Goal: Information Seeking & Learning: Check status

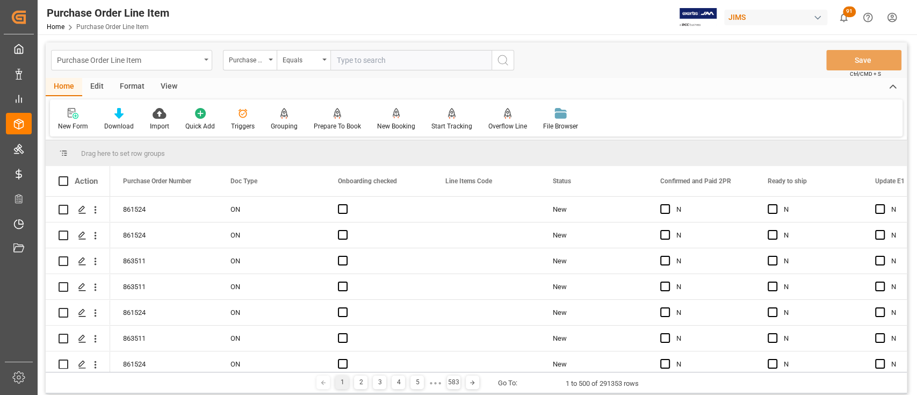
click at [203, 58] on div "Purchase Order Line Item" at bounding box center [131, 60] width 161 height 20
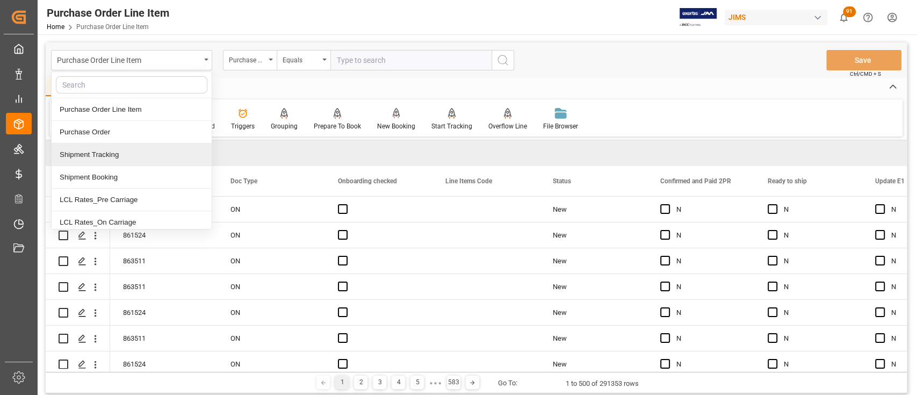
click at [132, 156] on div "Shipment Tracking" at bounding box center [132, 154] width 160 height 23
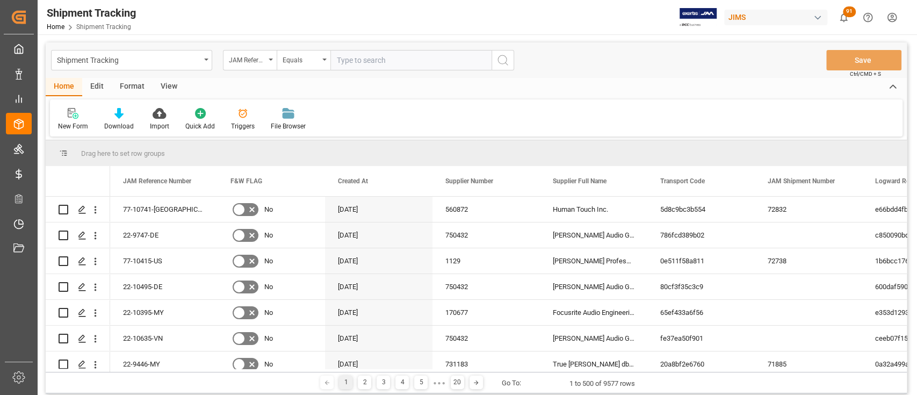
click at [402, 62] on input "text" at bounding box center [410, 60] width 161 height 20
paste input "22-10622-VN"
type input "22-10622-VN"
click at [507, 61] on icon "search button" at bounding box center [503, 60] width 13 height 13
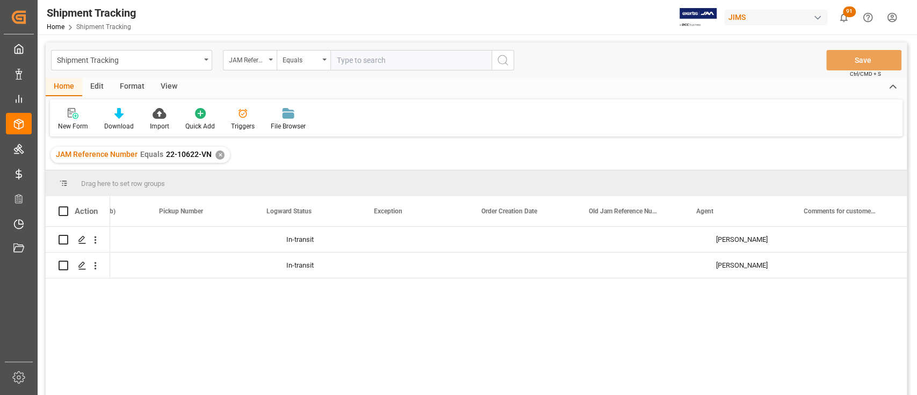
scroll to position [0, 931]
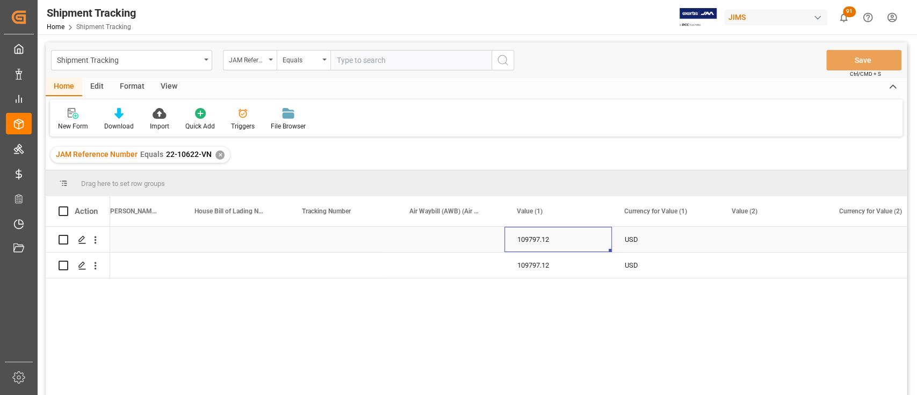
click at [533, 236] on div "109797.12" at bounding box center [558, 239] width 107 height 25
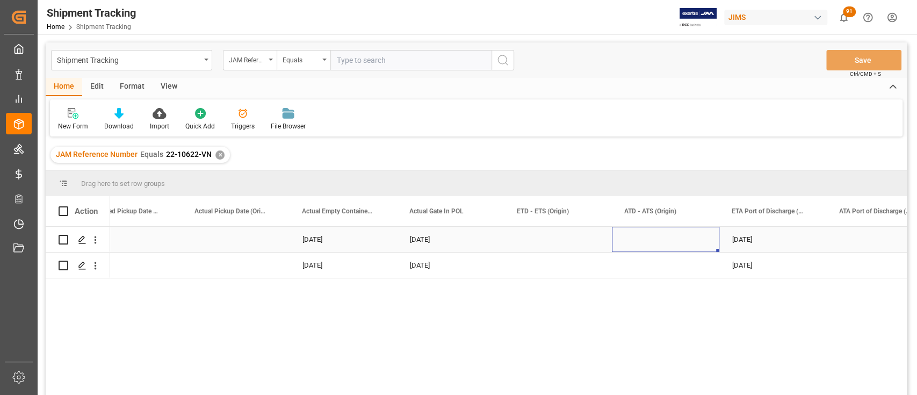
click at [632, 238] on div "Press SPACE to select this row." at bounding box center [665, 239] width 107 height 25
click at [318, 236] on div "[DATE]" at bounding box center [343, 239] width 107 height 25
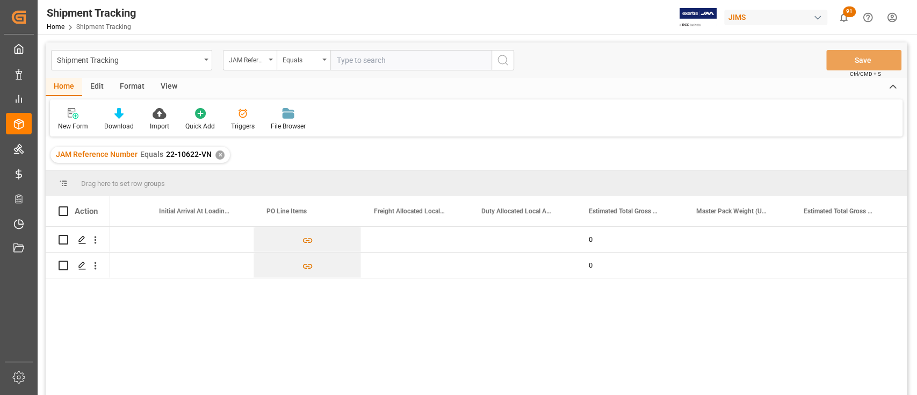
click at [217, 155] on div "✕" at bounding box center [219, 154] width 9 height 9
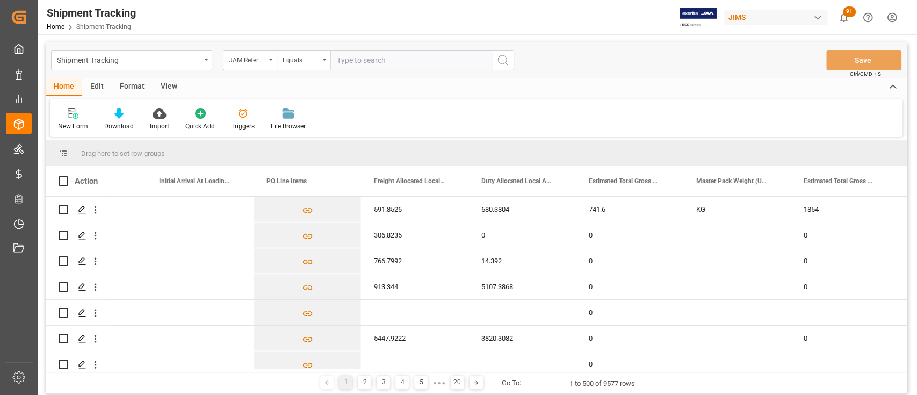
click at [397, 62] on input "text" at bounding box center [410, 60] width 161 height 20
paste input "22-10635-VN"
type input "22-10635-VN"
click at [507, 61] on icon "search button" at bounding box center [503, 60] width 13 height 13
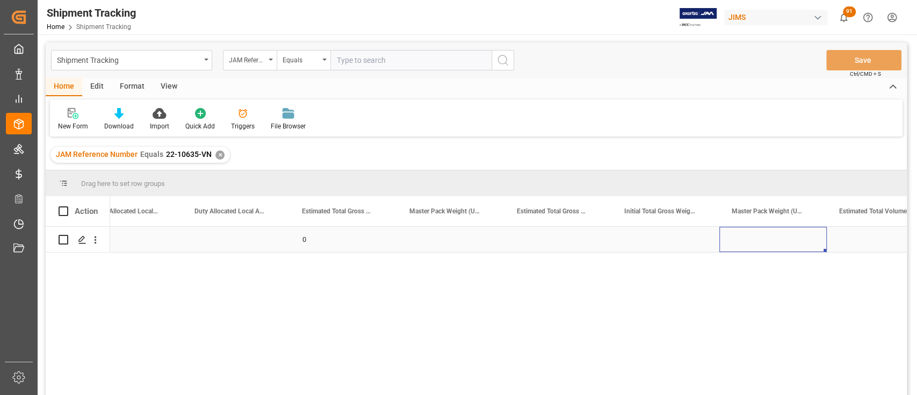
click at [793, 242] on div "Press SPACE to select this row." at bounding box center [773, 239] width 107 height 25
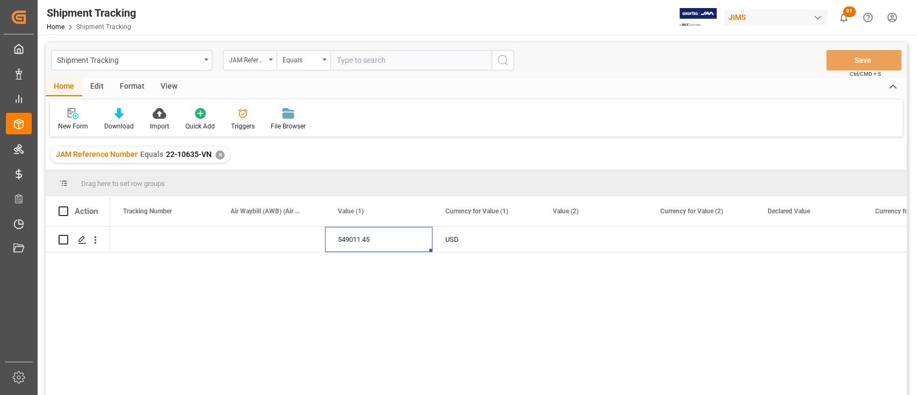
click at [219, 155] on div "✕" at bounding box center [219, 154] width 9 height 9
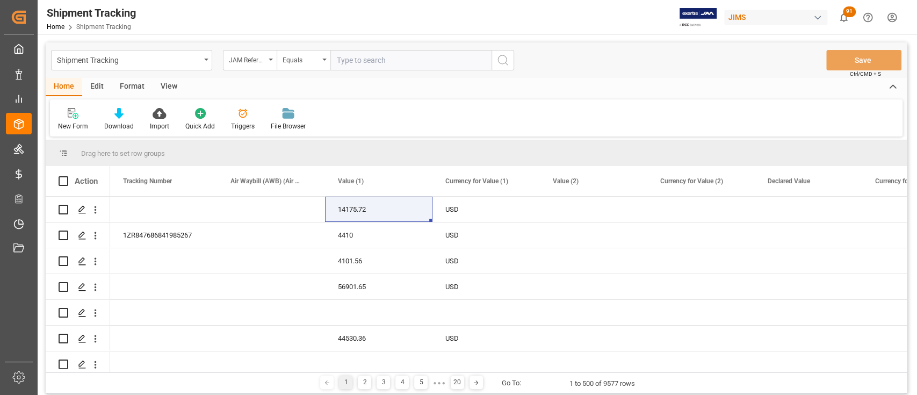
click at [420, 63] on input "text" at bounding box center [410, 60] width 161 height 20
paste input "22-10395-MY"
type input "22-10395-MY"
click at [504, 62] on icon "search button" at bounding box center [503, 60] width 13 height 13
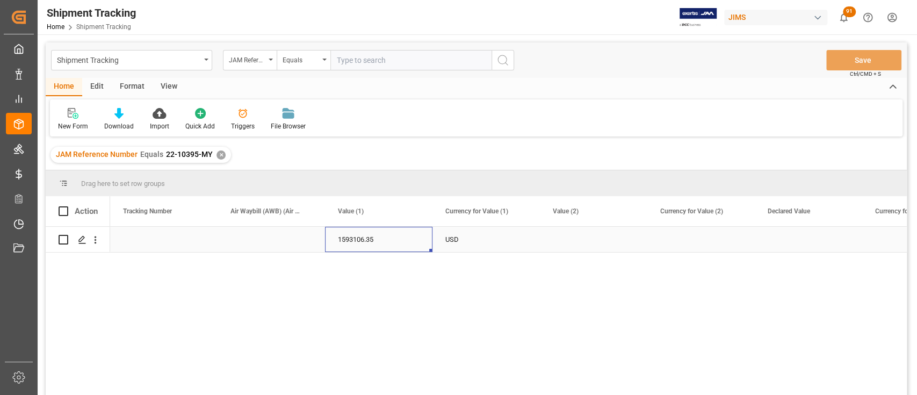
click at [378, 238] on div "1593106.35" at bounding box center [378, 239] width 107 height 25
click at [221, 154] on div "✕" at bounding box center [221, 154] width 9 height 9
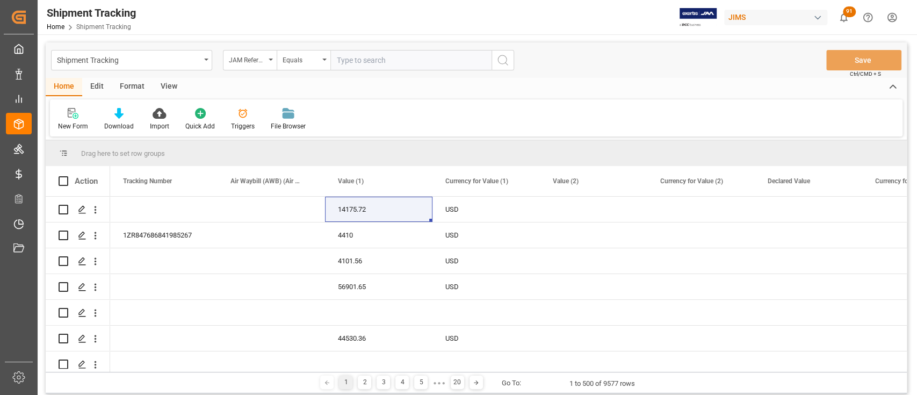
click at [430, 62] on input "text" at bounding box center [410, 60] width 161 height 20
paste input "22-10495-DE"
type input "22-10495-DE"
click at [500, 63] on icon "search button" at bounding box center [503, 60] width 13 height 13
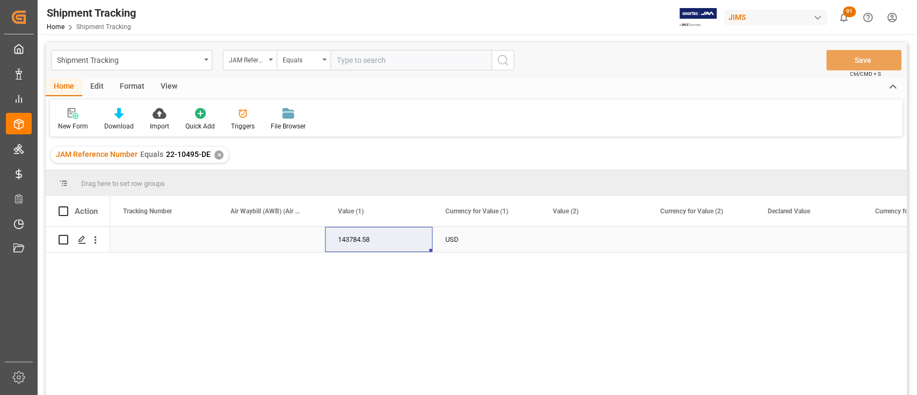
click at [365, 241] on div "143784.58" at bounding box center [378, 239] width 107 height 25
click at [215, 154] on div "✕" at bounding box center [218, 154] width 9 height 9
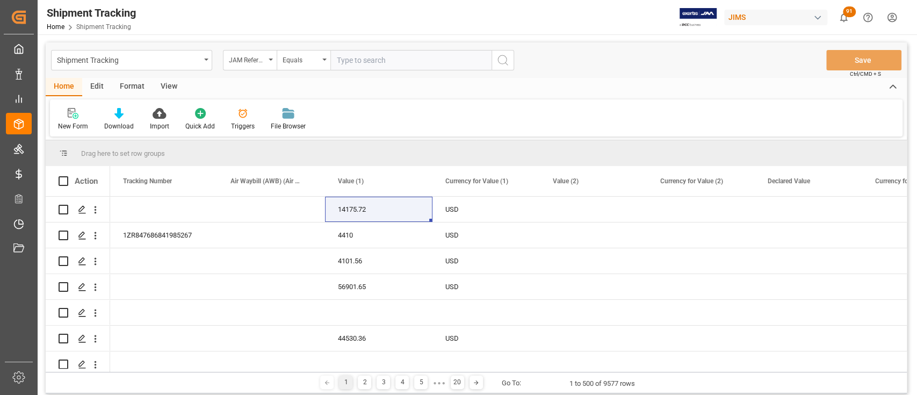
click at [410, 60] on input "text" at bounding box center [410, 60] width 161 height 20
paste input "22-9747-DE"
type input "22-9747-DE"
click at [504, 61] on icon "search button" at bounding box center [503, 60] width 13 height 13
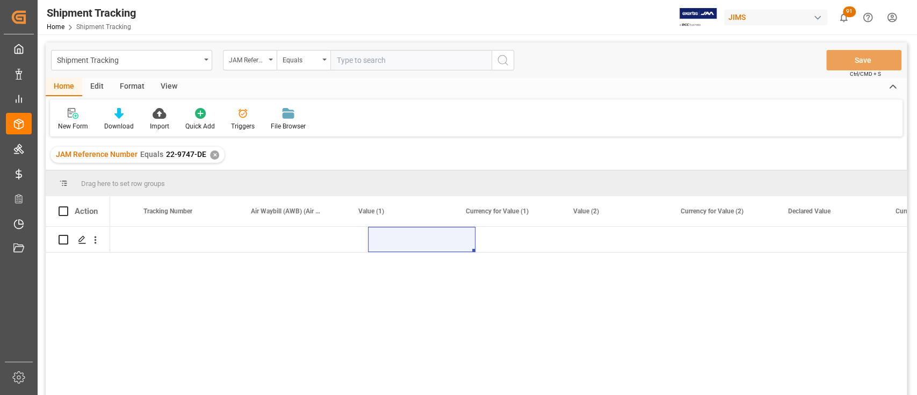
scroll to position [0, 3905]
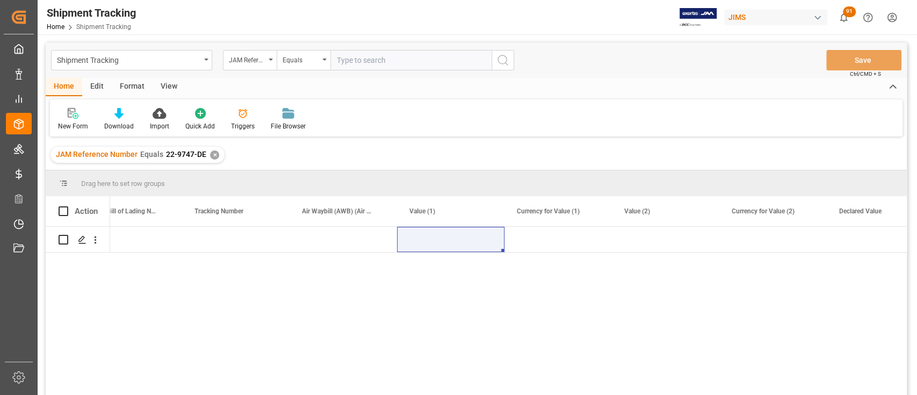
drag, startPoint x: 382, startPoint y: 324, endPoint x: 550, endPoint y: 197, distance: 210.2
click at [382, 324] on div at bounding box center [508, 314] width 797 height 175
click at [58, 28] on link "Home" at bounding box center [56, 27] width 18 height 8
